Goal: Task Accomplishment & Management: Manage account settings

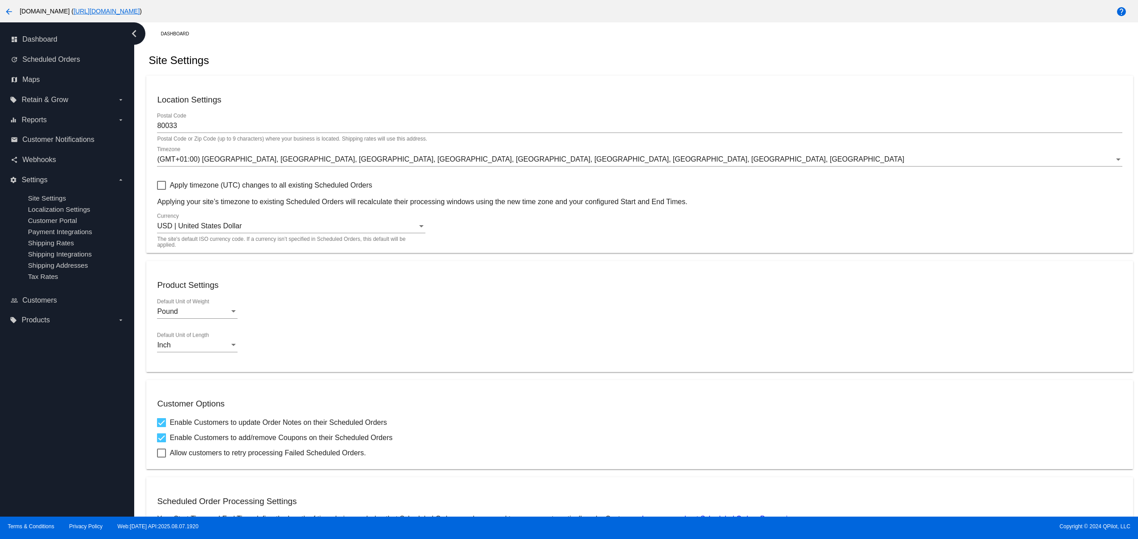
click at [476, 295] on mat-card "Product Settings Pound Default Unit of Weight Inch Default Unit of Length" at bounding box center [639, 316] width 987 height 111
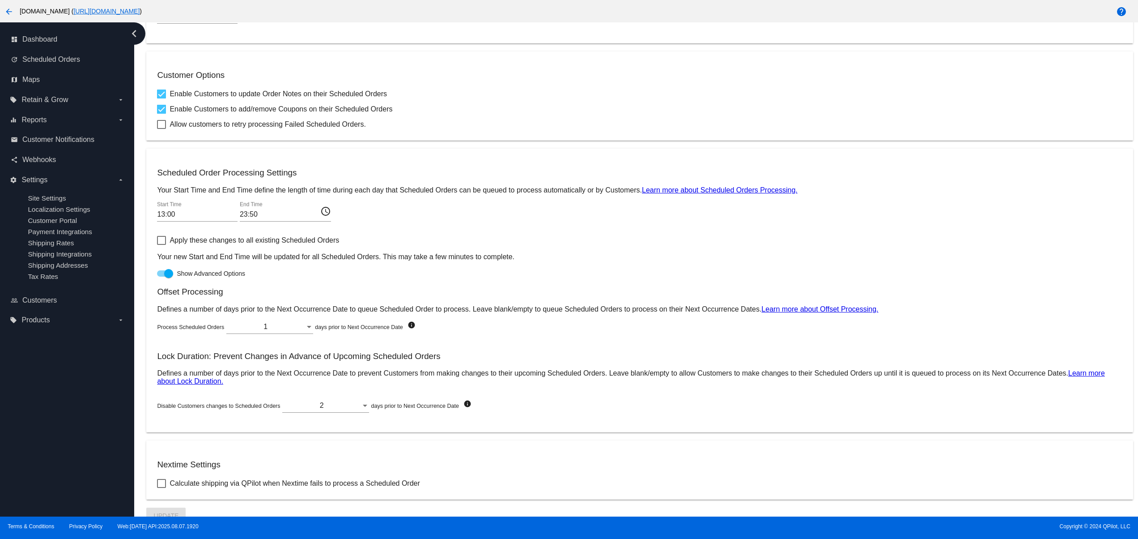
scroll to position [343, 0]
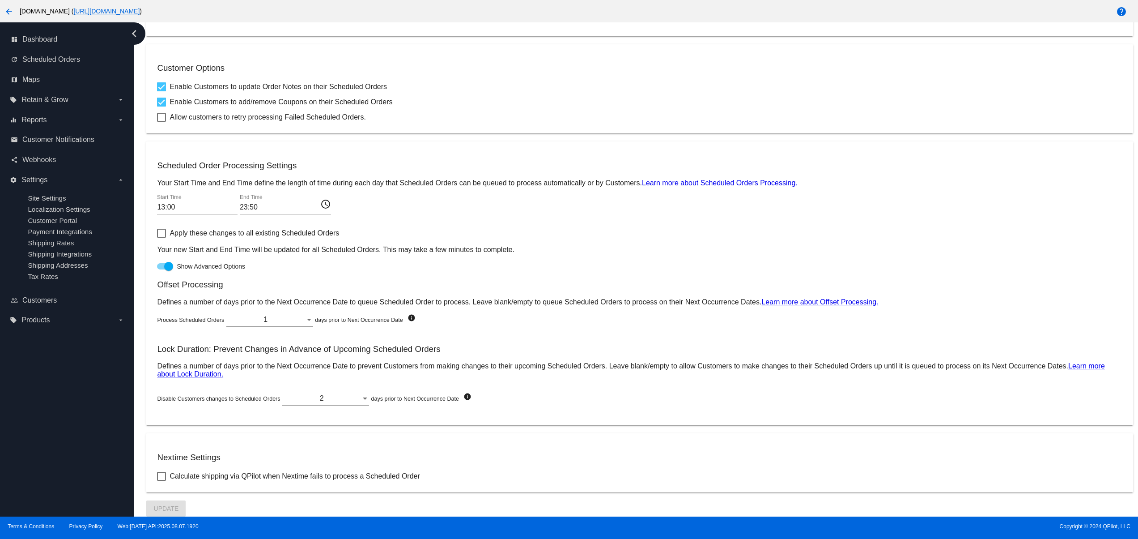
click at [590, 130] on div "Location Settings 80033 Postal Code Postal Code or Zip Code (up to 9 characters…" at bounding box center [639, 128] width 987 height 776
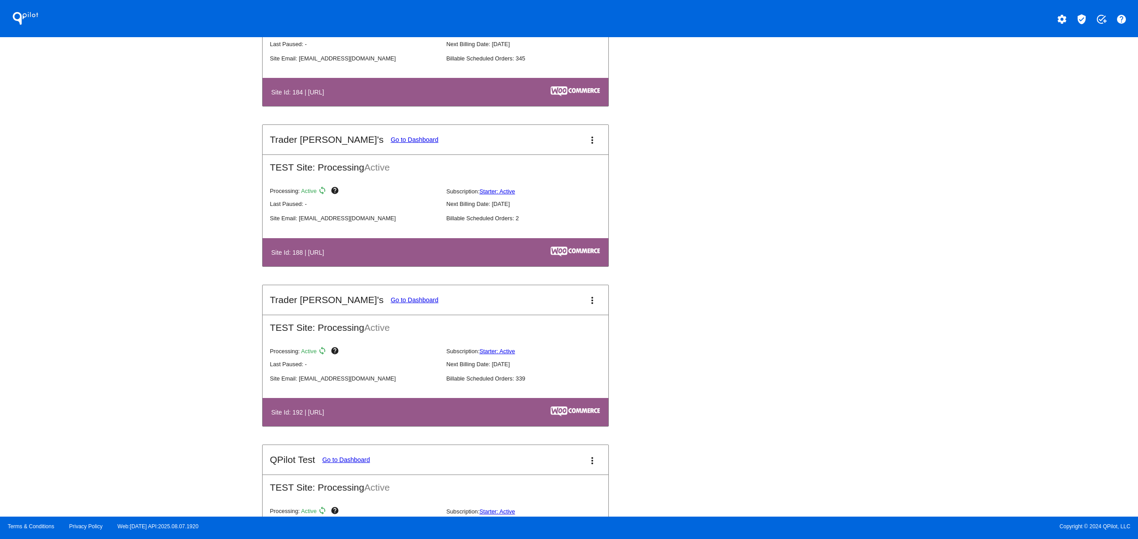
scroll to position [2506, 0]
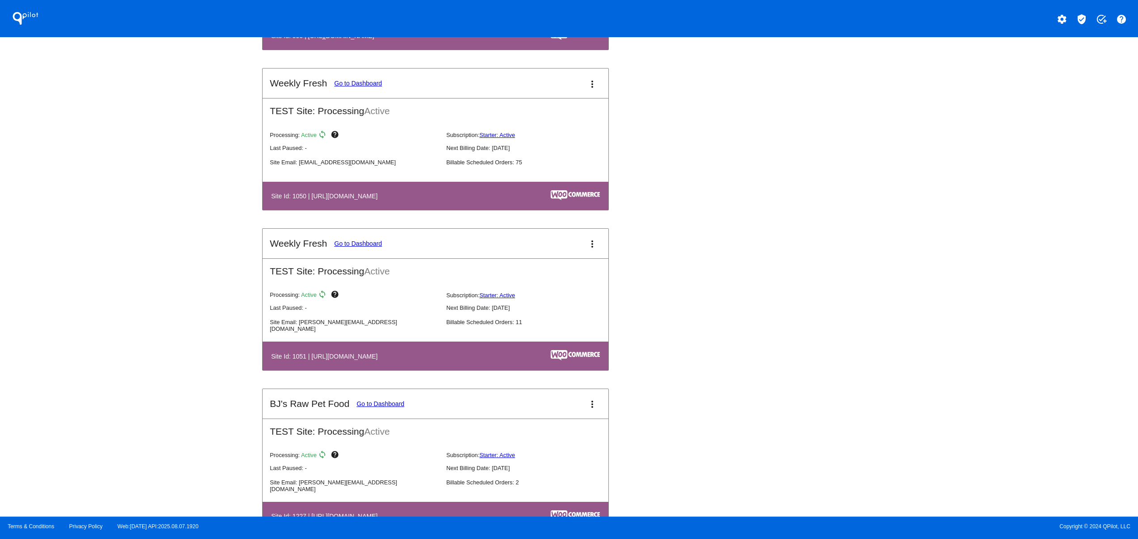
scroll to position [4117, 0]
